Goal: Transaction & Acquisition: Purchase product/service

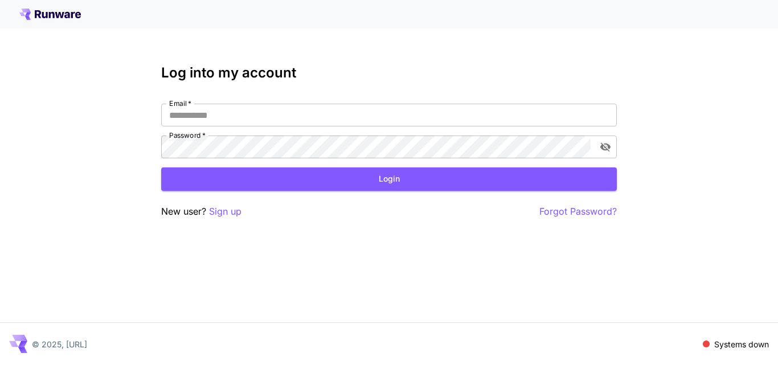
click at [54, 17] on icon at bounding box center [52, 15] width 6 height 6
click at [193, 109] on input "Email   *" at bounding box center [389, 115] width 456 height 23
type input "**********"
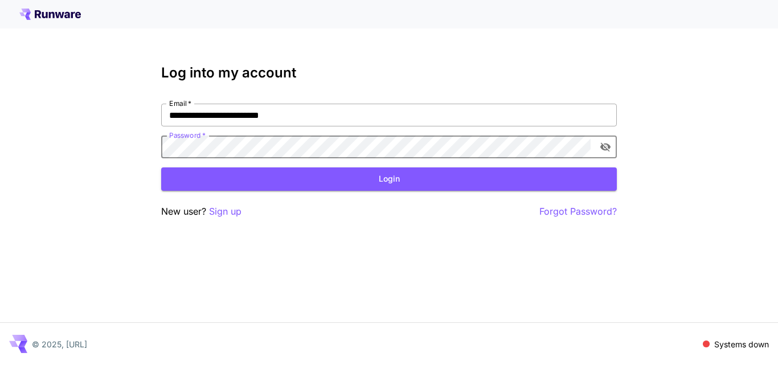
click button "Login" at bounding box center [389, 179] width 456 height 23
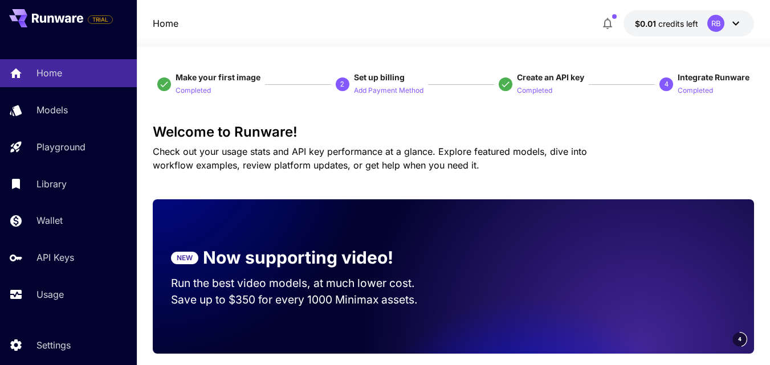
click at [739, 22] on icon at bounding box center [735, 24] width 7 height 4
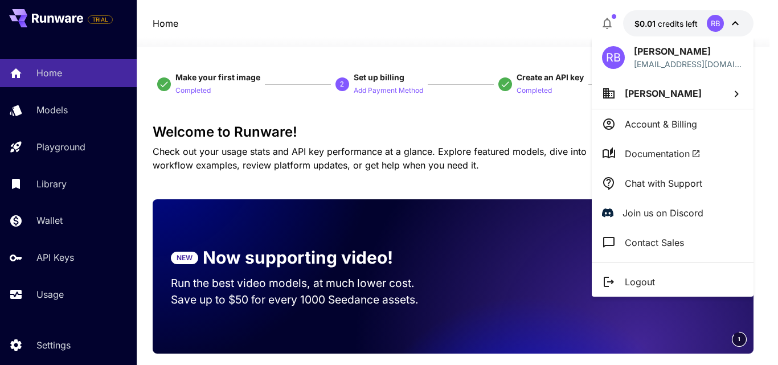
click at [685, 23] on div at bounding box center [389, 182] width 778 height 365
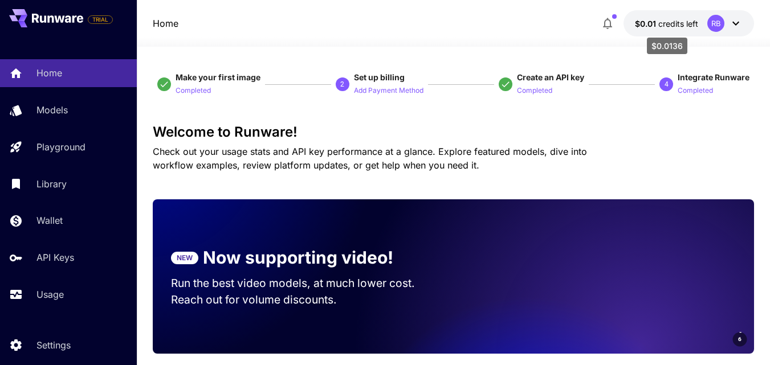
click at [645, 22] on span "$0.01" at bounding box center [646, 24] width 23 height 10
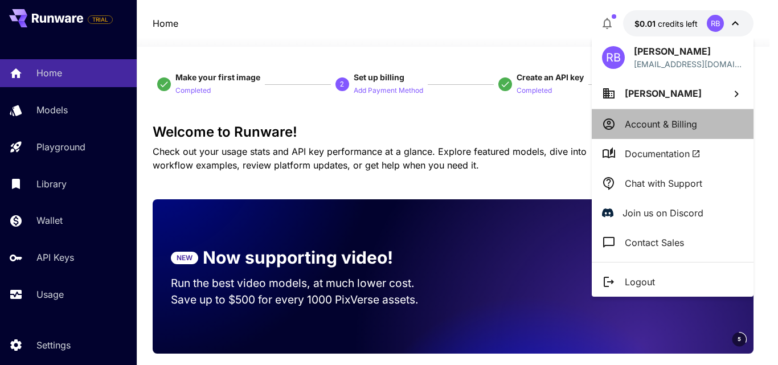
click at [650, 122] on p "Account & Billing" at bounding box center [661, 124] width 72 height 14
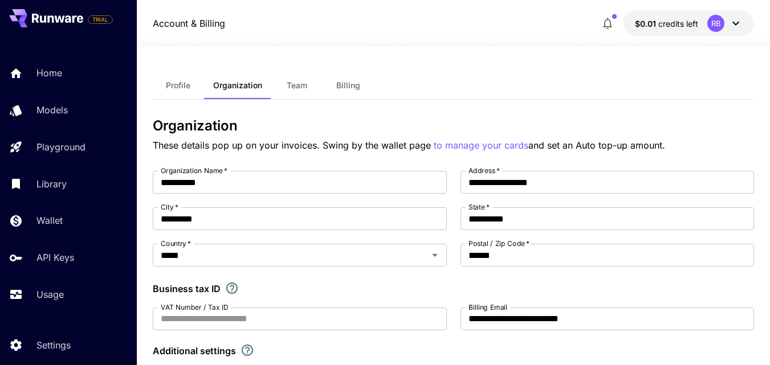
click at [734, 21] on icon at bounding box center [736, 24] width 14 height 14
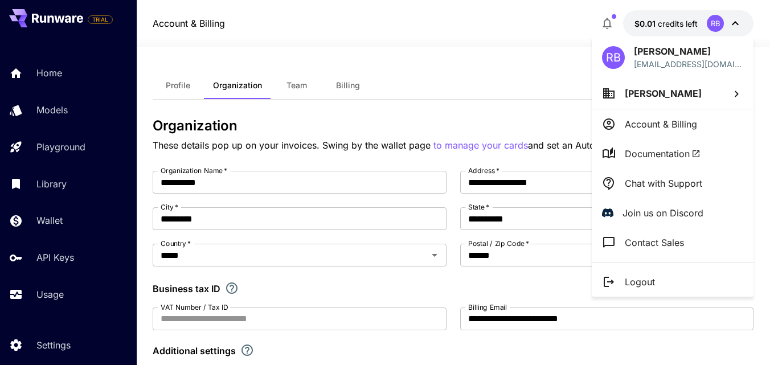
click at [547, 21] on div at bounding box center [389, 182] width 778 height 365
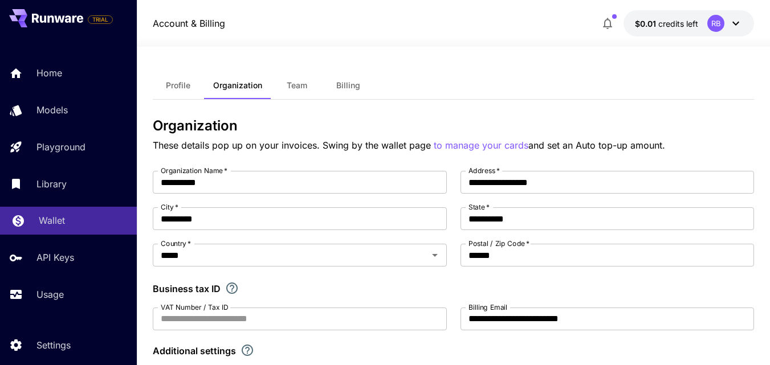
click at [37, 220] on link "Wallet" at bounding box center [68, 221] width 137 height 28
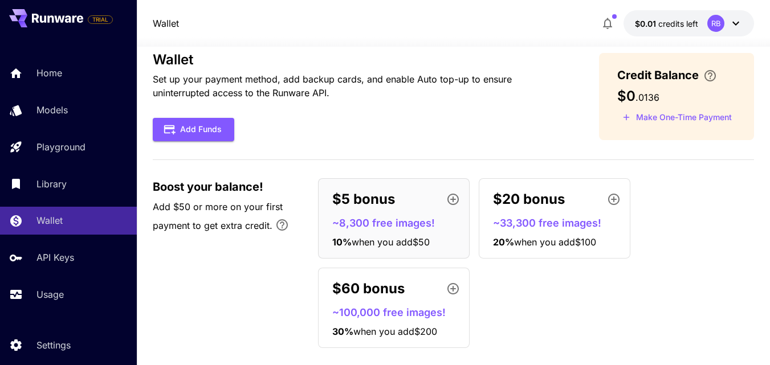
scroll to position [37, 0]
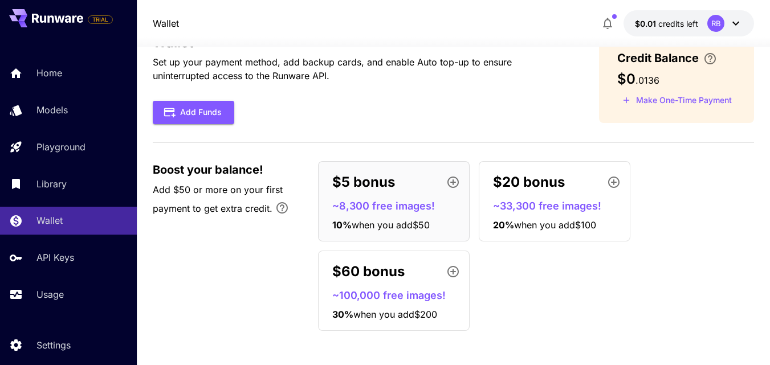
click at [452, 182] on icon "button" at bounding box center [452, 182] width 11 height 11
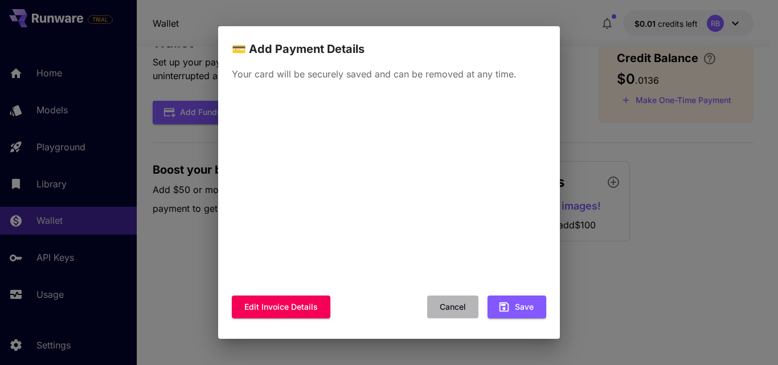
click at [460, 308] on button "Cancel" at bounding box center [452, 307] width 51 height 23
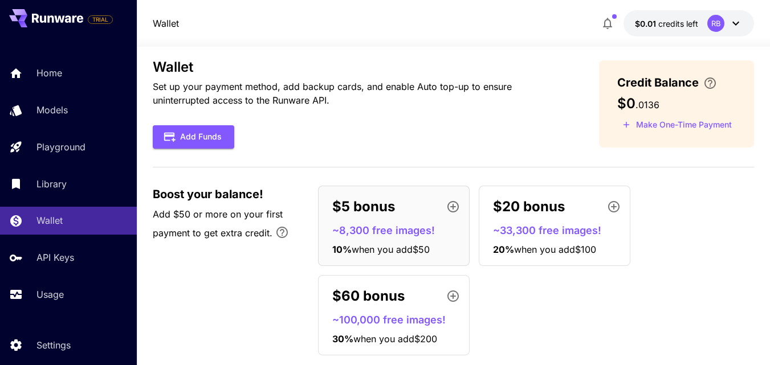
scroll to position [0, 0]
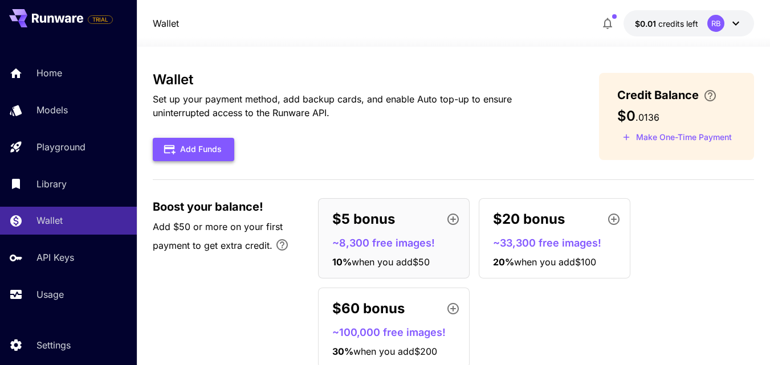
click at [216, 153] on button "Add Funds" at bounding box center [193, 149] width 81 height 23
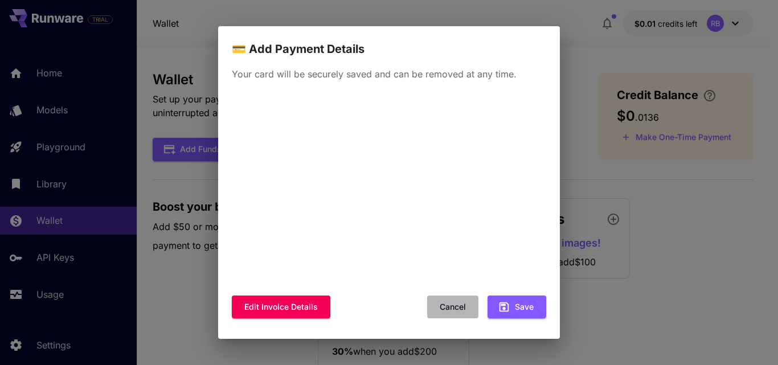
click at [455, 307] on button "Cancel" at bounding box center [452, 307] width 51 height 23
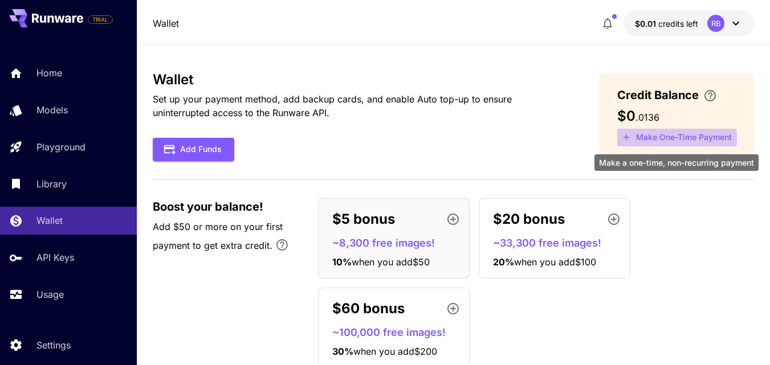
click at [663, 140] on button "Make One-Time Payment" at bounding box center [677, 138] width 120 height 18
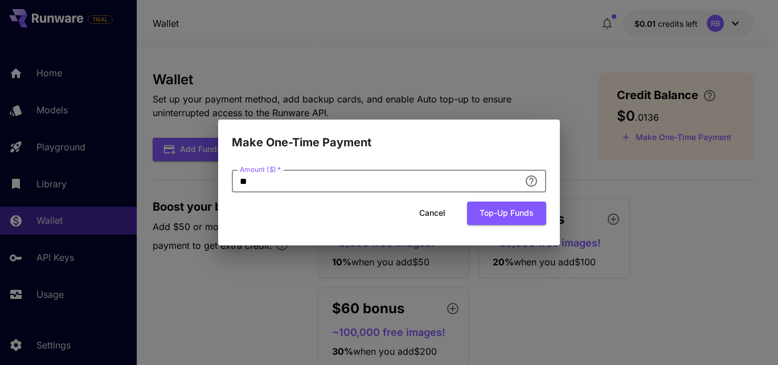
click at [282, 183] on input "**" at bounding box center [376, 181] width 288 height 23
type input "*"
click at [297, 212] on div "Cancel Top-up funds" at bounding box center [389, 213] width 315 height 23
click at [499, 214] on button "Top-up funds" at bounding box center [506, 213] width 79 height 23
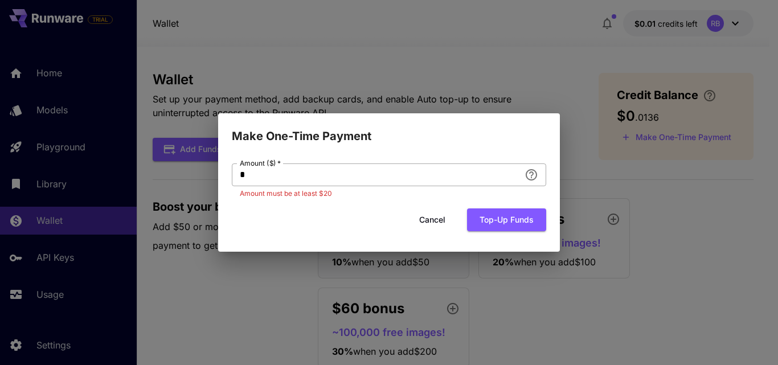
click at [260, 174] on input "*" at bounding box center [376, 175] width 288 height 23
click at [431, 219] on button "Cancel" at bounding box center [432, 220] width 51 height 23
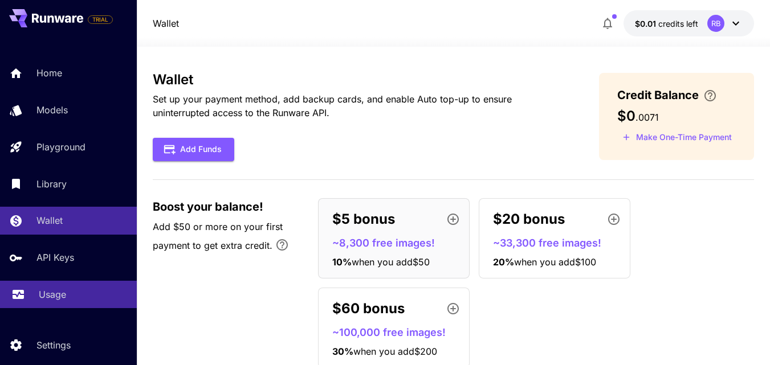
click at [59, 290] on p "Usage" at bounding box center [52, 295] width 27 height 14
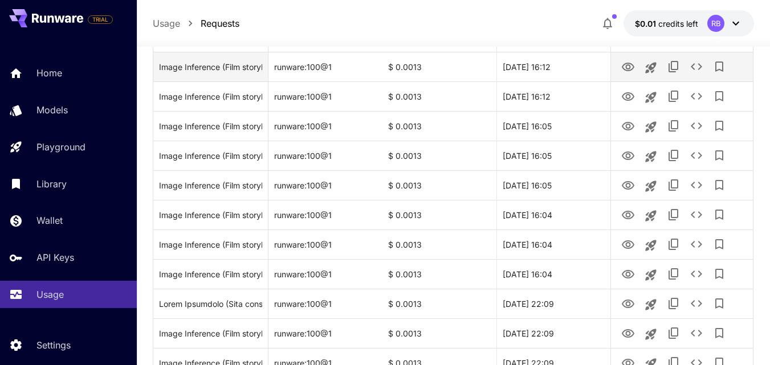
scroll to position [145, 0]
